Goal: Task Accomplishment & Management: Manage account settings

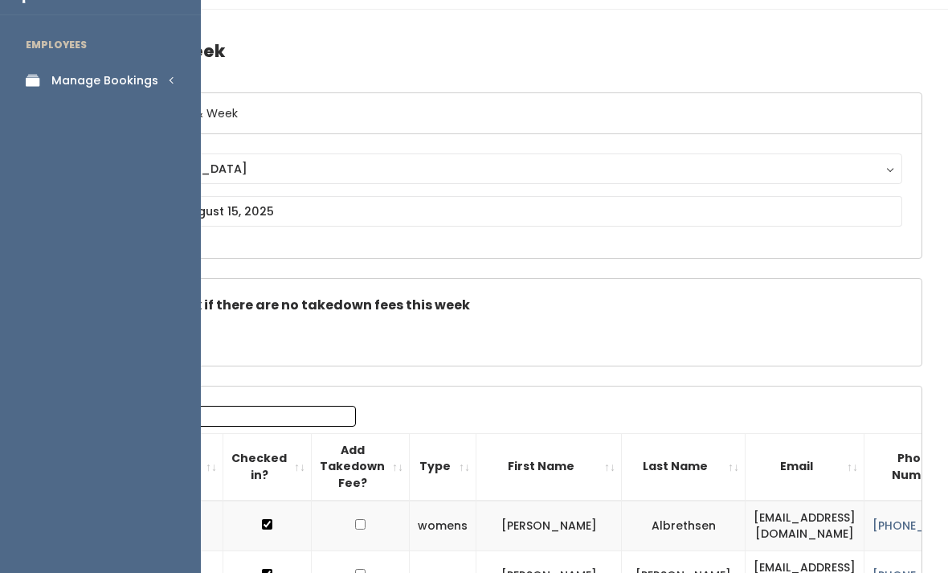
scroll to position [0, 189]
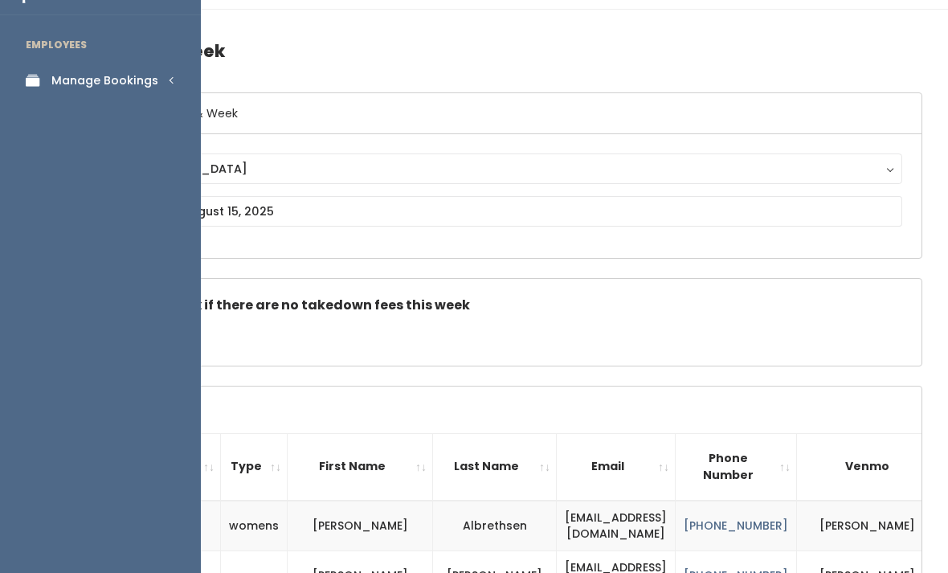
click at [135, 88] on div "Manage Bookings" at bounding box center [104, 80] width 107 height 17
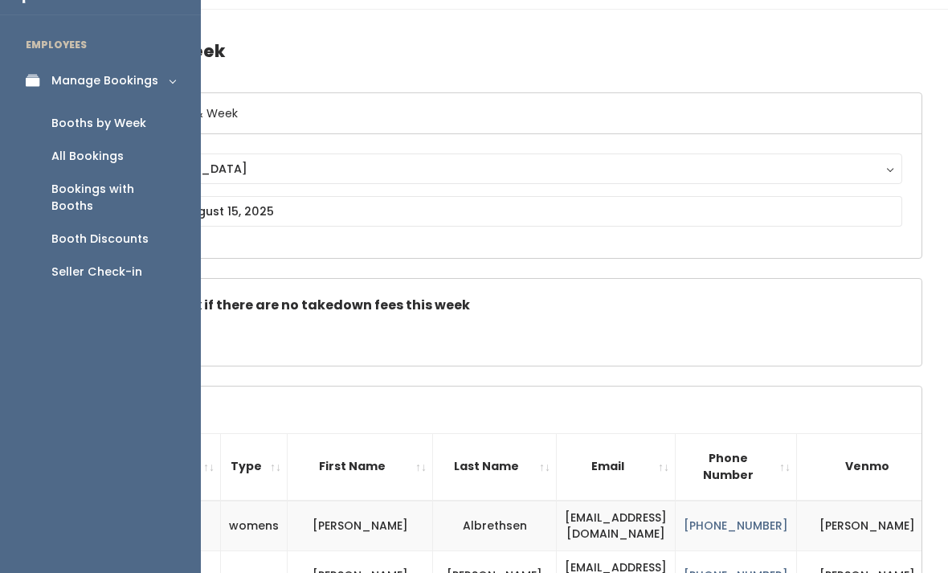
click at [128, 256] on link "Seller Check-in" at bounding box center [100, 272] width 201 height 33
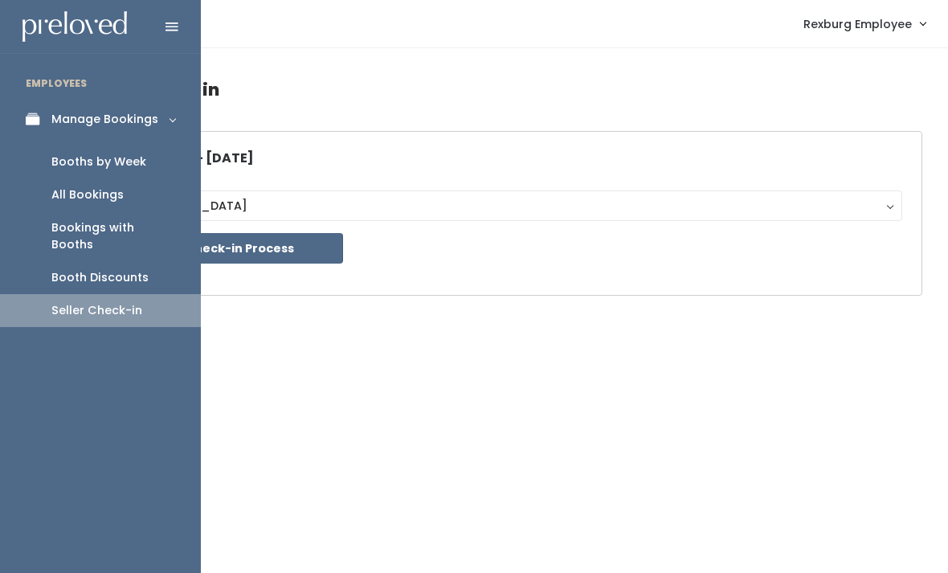
click at [122, 269] on div "Booth Discounts" at bounding box center [99, 277] width 97 height 17
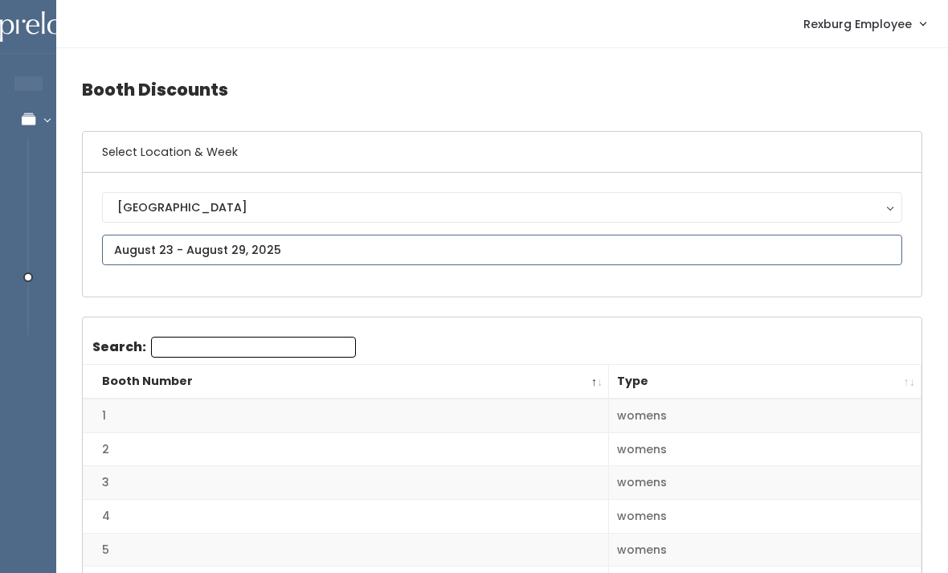
click at [402, 236] on input "text" at bounding box center [502, 250] width 801 height 31
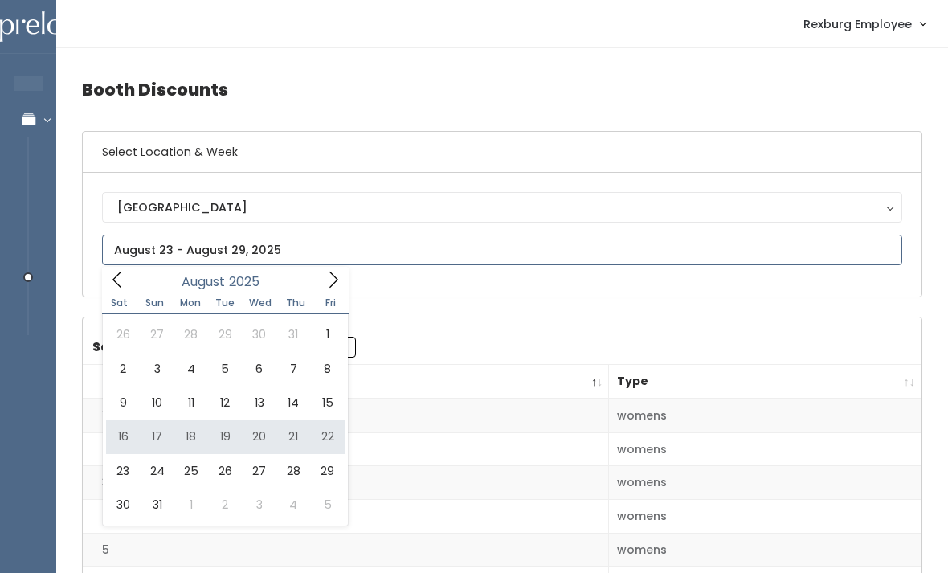
type input "[DATE] to [DATE]"
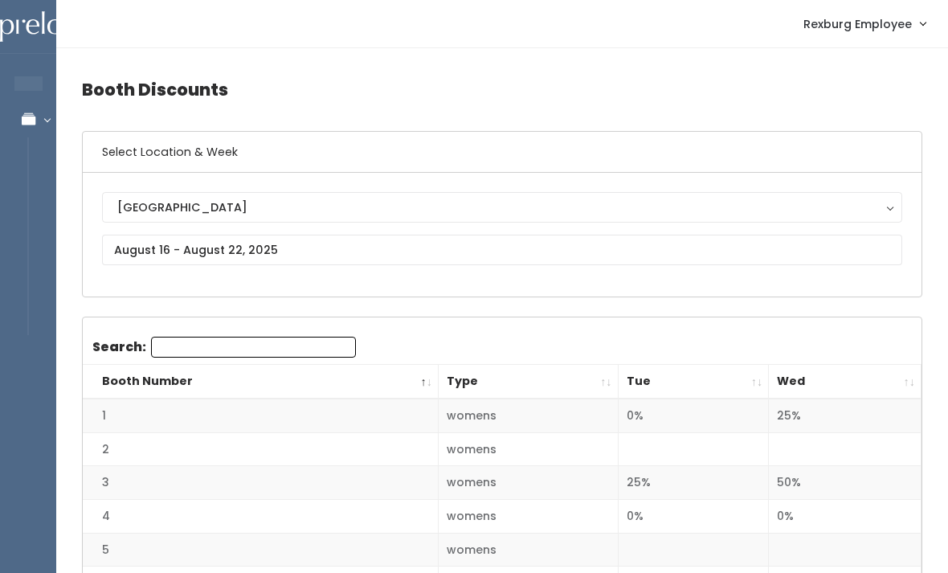
click at [909, 379] on th "Wed" at bounding box center [845, 382] width 153 height 35
click at [910, 383] on th "Wed" at bounding box center [845, 382] width 153 height 35
click at [252, 2] on nav "Rexburg Employee Admin Home My bookings Account settings Logout" at bounding box center [502, 24] width 892 height 48
